Goal: Information Seeking & Learning: Understand process/instructions

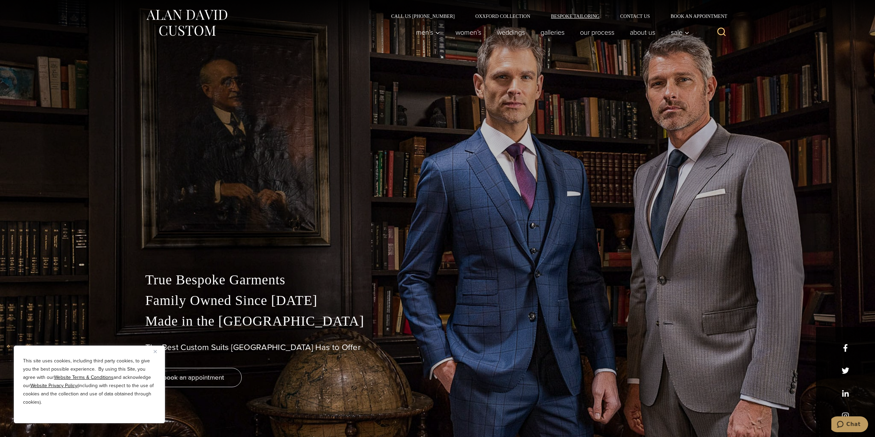
click at [587, 18] on link "Bespoke Tailoring" at bounding box center [574, 16] width 69 height 5
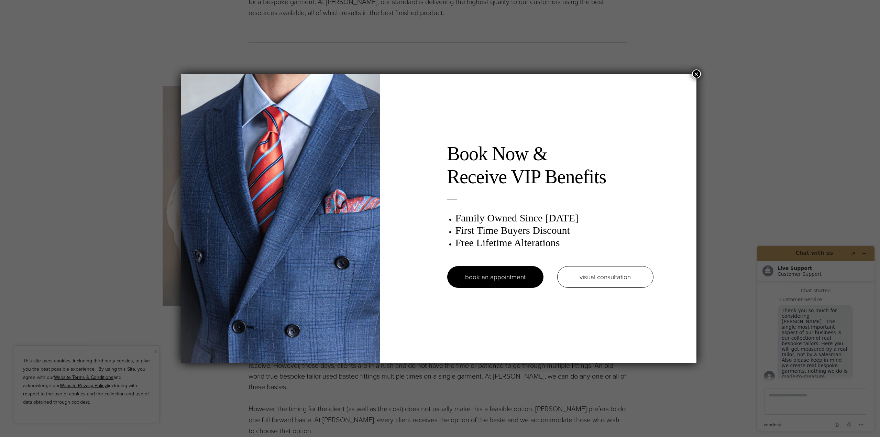
drag, startPoint x: 877, startPoint y: 35, endPoint x: 861, endPoint y: 236, distance: 201.6
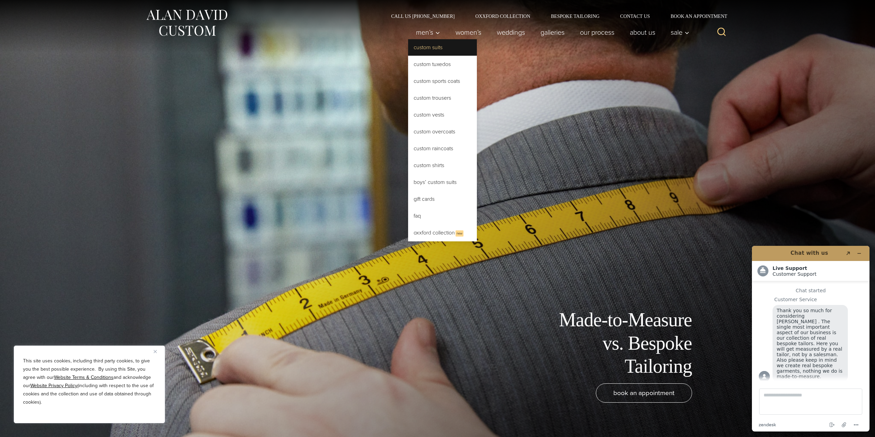
click at [426, 49] on link "Custom Suits" at bounding box center [442, 47] width 69 height 16
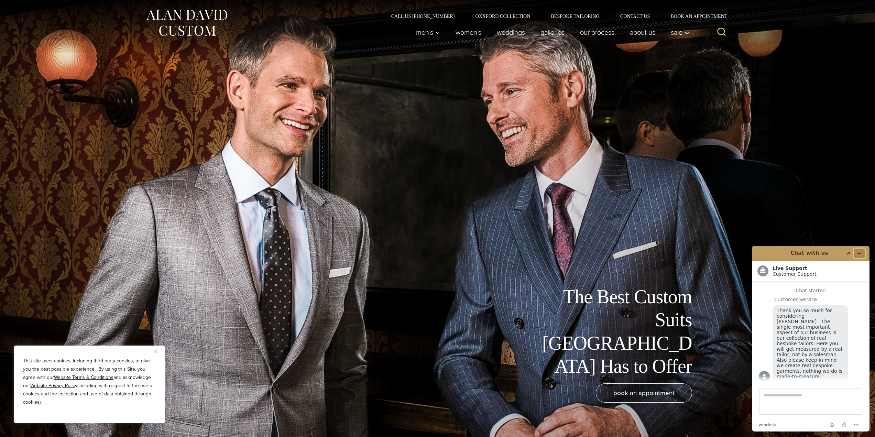
click at [857, 253] on icon "Minimize widget" at bounding box center [858, 253] width 5 height 5
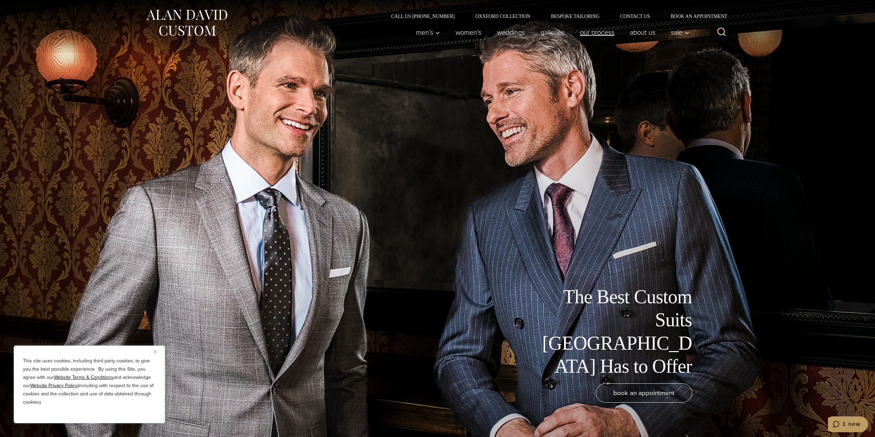
click at [598, 34] on link "Our Process" at bounding box center [597, 32] width 50 height 14
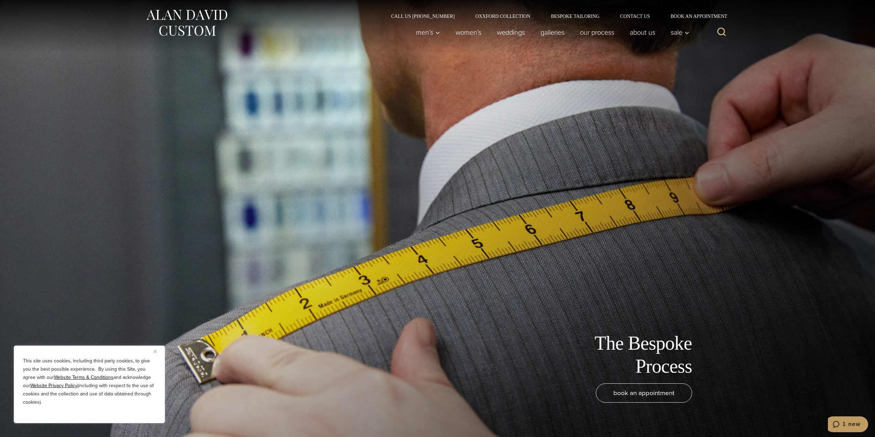
scroll to position [1684, 0]
